Goal: Check status: Check status

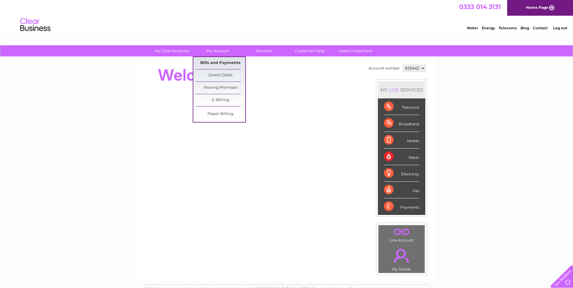
click at [210, 62] on link "Bills and Payments" at bounding box center [221, 63] width 50 height 12
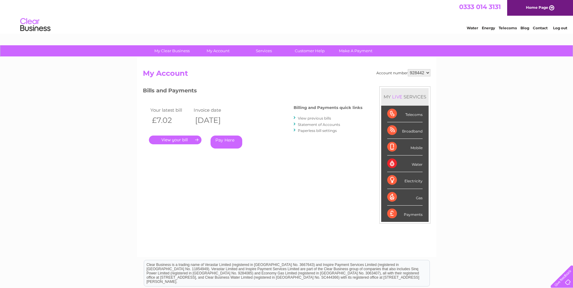
click at [428, 74] on select "928442 947953" at bounding box center [419, 72] width 23 height 7
select select "947953"
click at [408, 69] on select "928442 947953" at bounding box center [419, 72] width 23 height 7
click at [166, 141] on link "." at bounding box center [175, 140] width 53 height 9
